Goal: Transaction & Acquisition: Purchase product/service

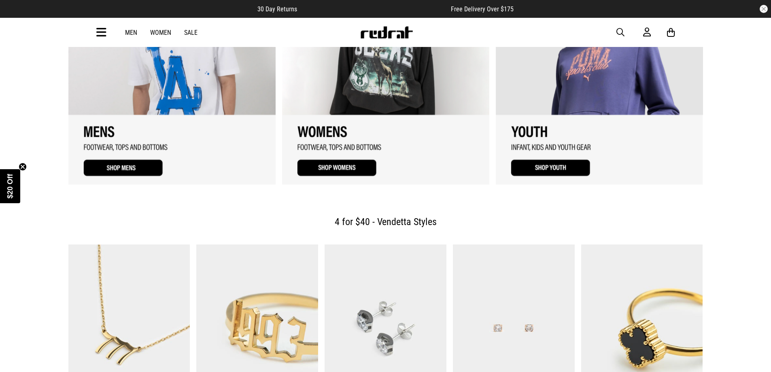
scroll to position [1011, 0]
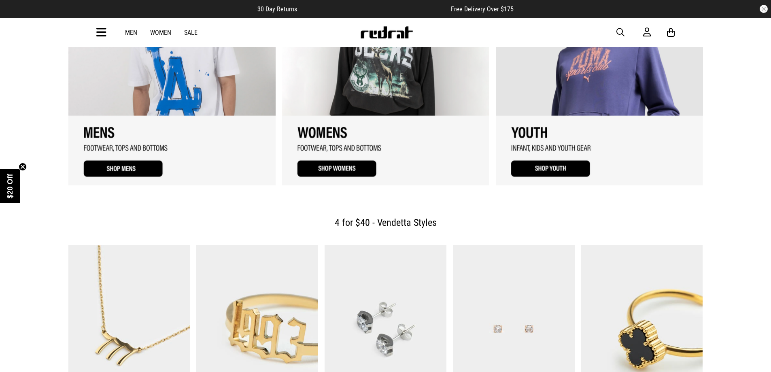
click at [134, 26] on div "Men Women Sale Sign in New Back Footwear Back Mens Back Womens Back Youth & Kid…" at bounding box center [385, 32] width 591 height 29
click at [133, 30] on link "Men" at bounding box center [131, 33] width 12 height 8
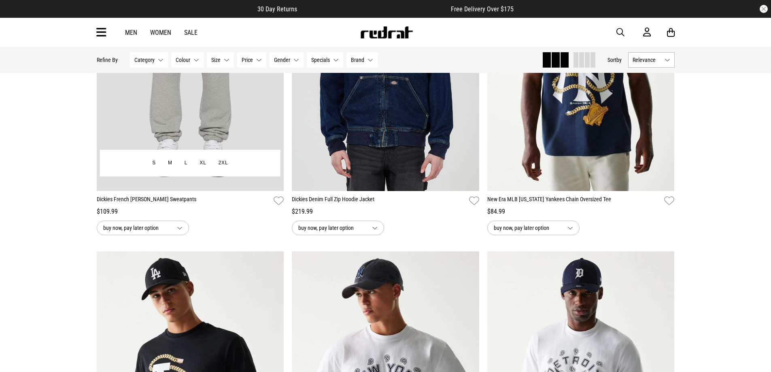
scroll to position [121, 0]
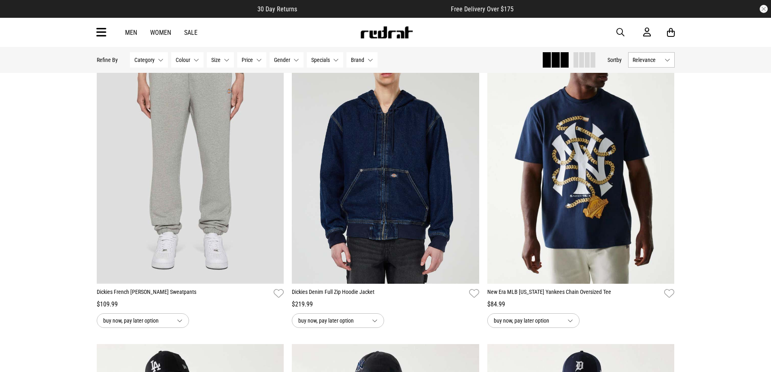
click at [197, 33] on div "Men Women Sale" at bounding box center [161, 33] width 85 height 8
click at [196, 33] on link "Sale" at bounding box center [190, 33] width 13 height 8
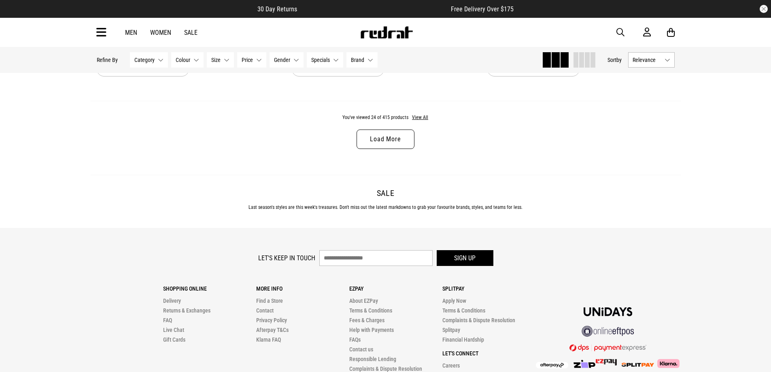
scroll to position [2427, 0]
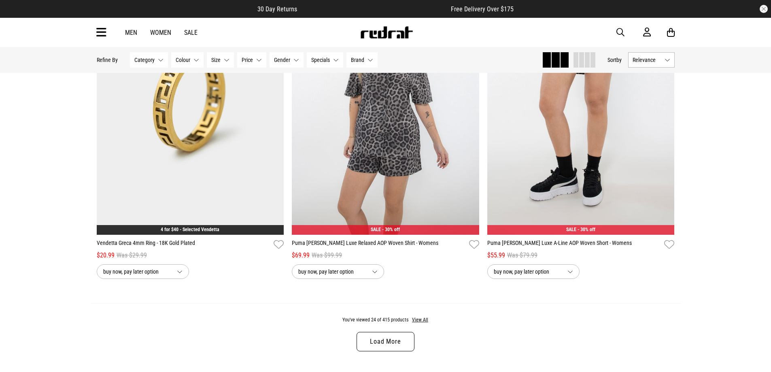
click at [390, 346] on link "Load More" at bounding box center [384, 341] width 57 height 19
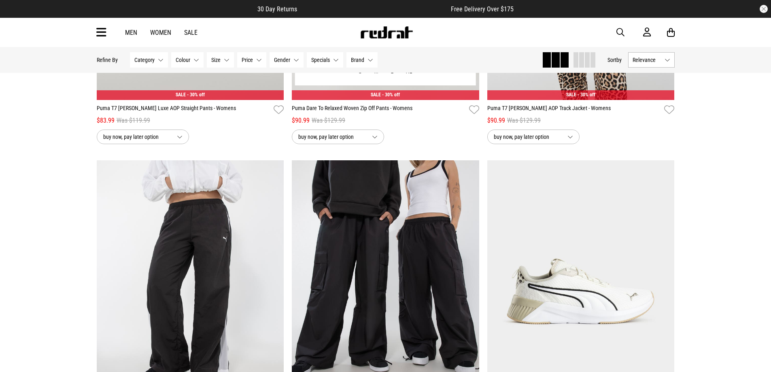
scroll to position [3115, 0]
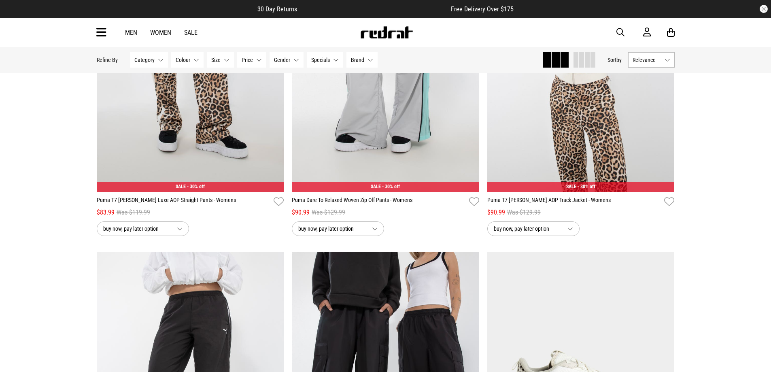
click at [667, 63] on button "Relevance" at bounding box center [651, 59] width 47 height 15
click at [666, 120] on li "Price (Highest)" at bounding box center [651, 119] width 46 height 15
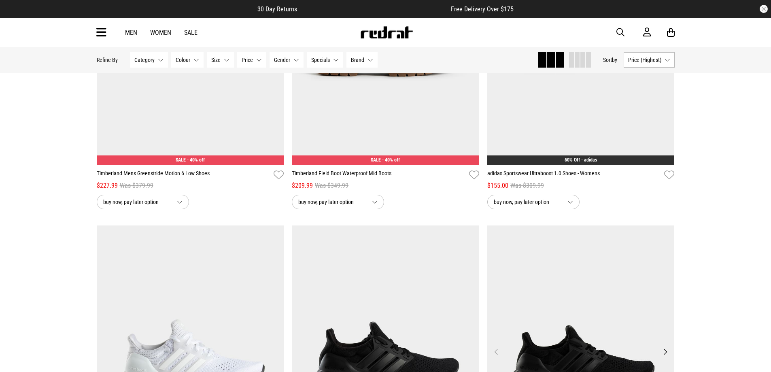
scroll to position [162, 0]
